Goal: Information Seeking & Learning: Learn about a topic

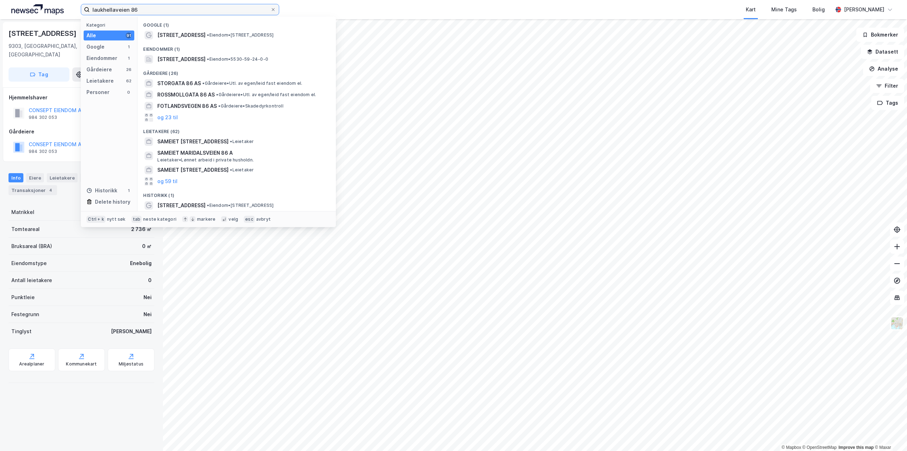
drag, startPoint x: 71, startPoint y: 15, endPoint x: 66, endPoint y: 15, distance: 5.0
click at [66, 15] on div "laukhellaveien 86 Kategori Alle 91 Google 1 Eiendommer 1 Gårdeiere 26 Leietaker…" at bounding box center [453, 9] width 907 height 19
paste input "5421-44/14/0/0"
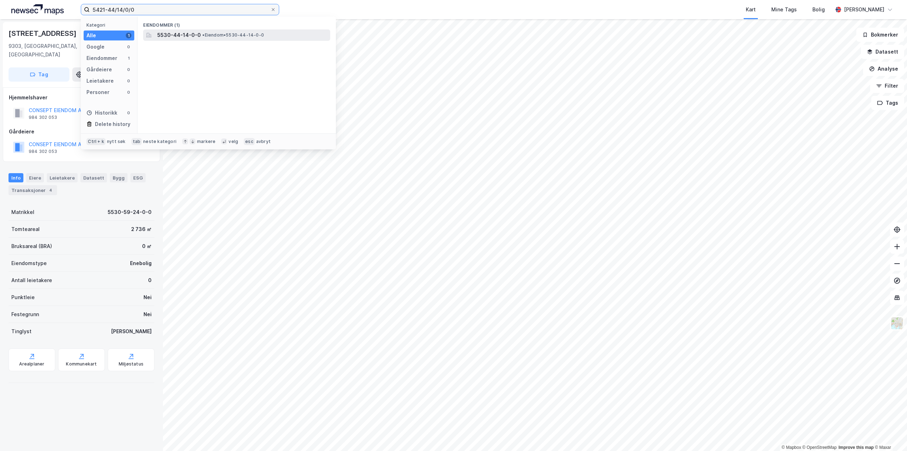
type input "5421-44/14/0/0"
click at [164, 35] on span "5530-44-14-0-0" at bounding box center [179, 35] width 44 height 9
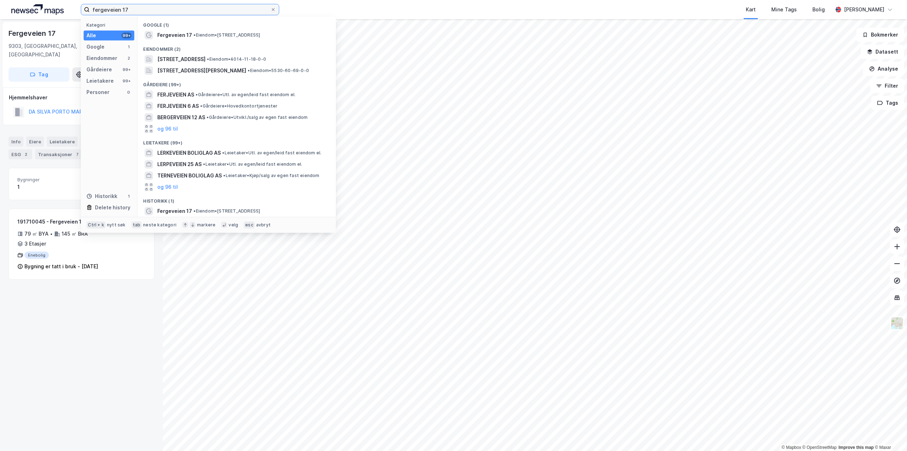
drag, startPoint x: 132, startPoint y: 10, endPoint x: 80, endPoint y: 10, distance: 51.8
click at [80, 10] on div "fergeveien 17 Kategori Alle 99+ Google 1 Eiendommer 2 Gårdeiere 99+ Leietakere …" at bounding box center [453, 9] width 907 height 19
paste input "5421-44/1052/0/0"
type input "5421-44/1052/0/0"
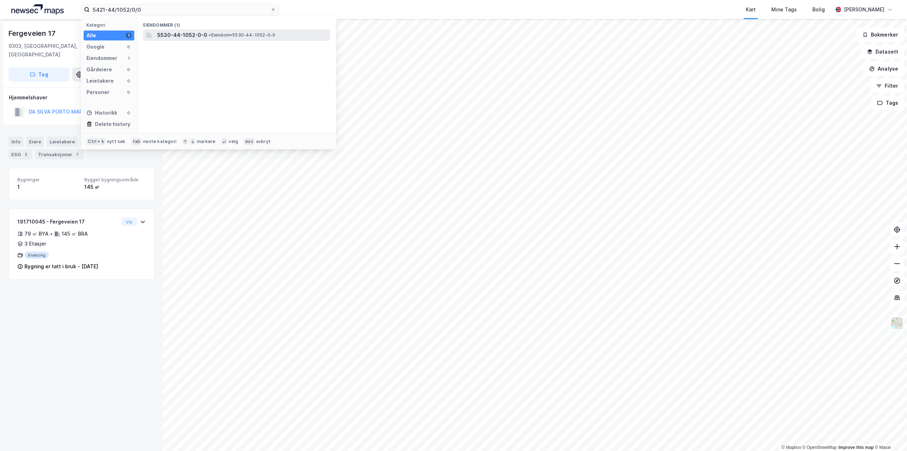
click at [162, 34] on span "5530-44-1052-0-0" at bounding box center [182, 35] width 50 height 9
